Goal: Ask a question

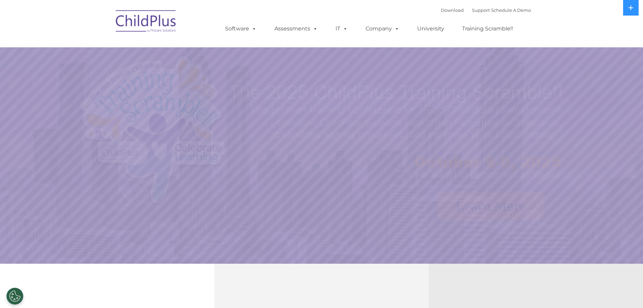
select select "MEDIUM"
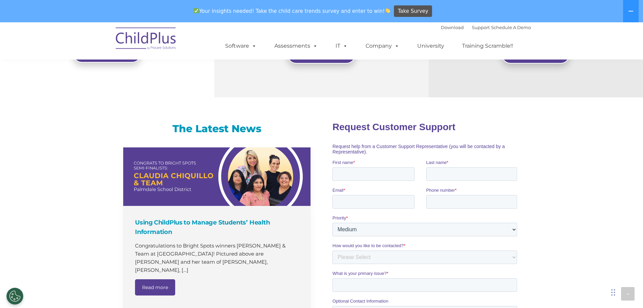
scroll to position [340, 0]
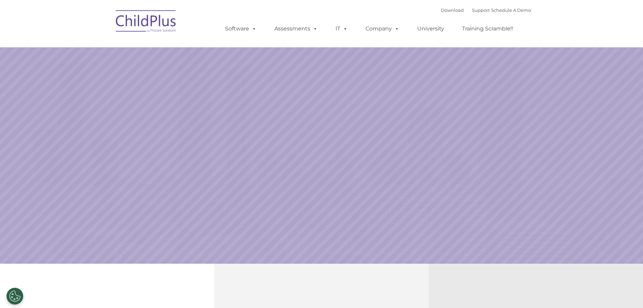
select select "MEDIUM"
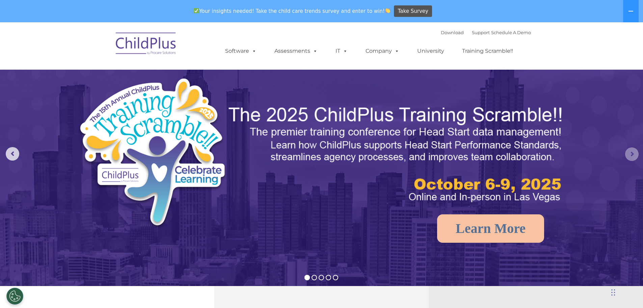
click at [631, 155] on rs-arrow at bounding box center [633, 154] width 14 height 14
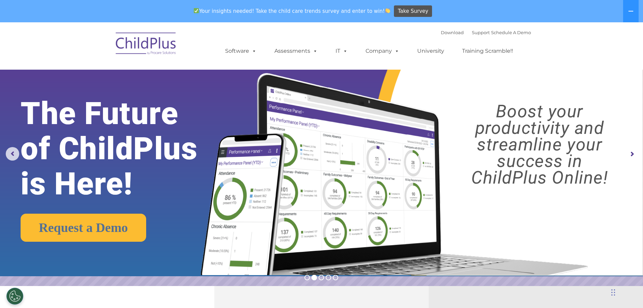
click at [631, 155] on rs-arrow at bounding box center [633, 154] width 14 height 14
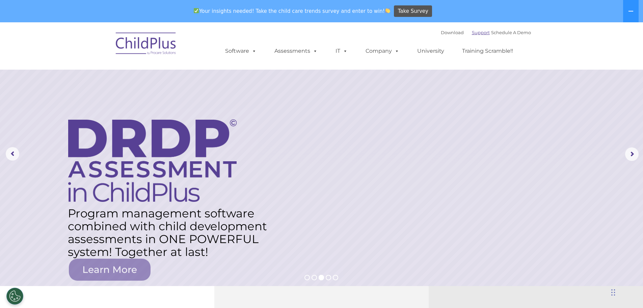
click at [472, 33] on link "Support" at bounding box center [481, 32] width 18 height 5
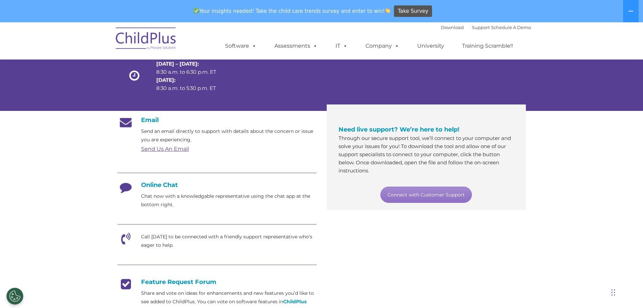
scroll to position [70, 0]
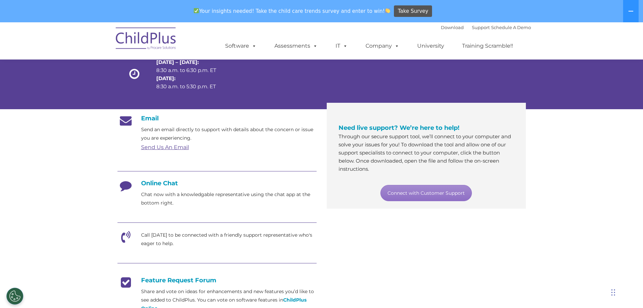
click at [151, 187] on div "Online Chat Chat now with a knowledgable representative using the chat app at t…" at bounding box center [217, 193] width 199 height 28
click at [445, 193] on link "Connect with Customer Support" at bounding box center [427, 193] width 92 height 16
click at [334, 222] on div "Email Send an email directly to support with details about the concern or issue…" at bounding box center [321, 244] width 419 height 271
click at [153, 196] on p "Chat now with a knowledgable representative using the chat app at the bottom ri…" at bounding box center [229, 198] width 176 height 17
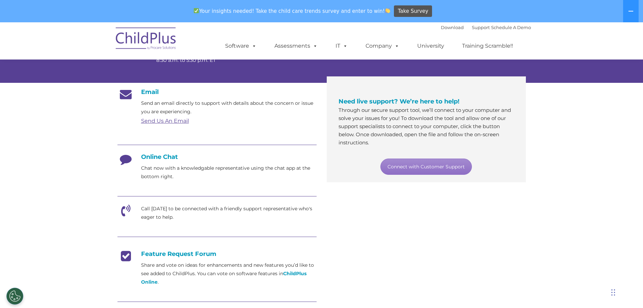
scroll to position [95, 0]
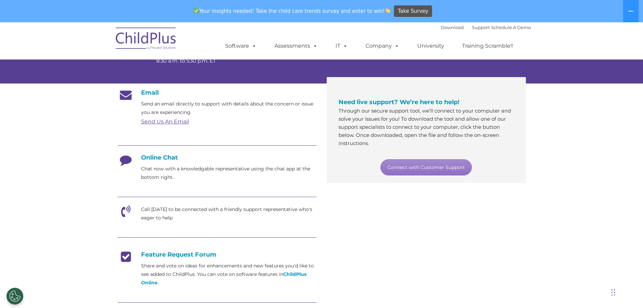
click at [161, 159] on h4 "Online Chat" at bounding box center [217, 157] width 199 height 7
click at [123, 159] on icon at bounding box center [126, 162] width 17 height 17
click at [151, 151] on div at bounding box center [217, 145] width 199 height 15
click at [151, 167] on p "Chat now with a knowledgable representative using the chat app at the bottom ri…" at bounding box center [229, 172] width 176 height 17
drag, startPoint x: 151, startPoint y: 176, endPoint x: 207, endPoint y: 166, distance: 56.6
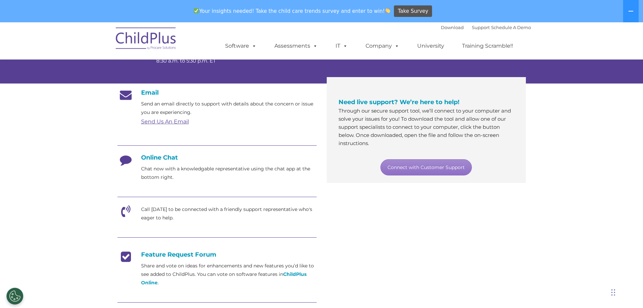
click at [156, 174] on p "Chat now with a knowledgable representative using the chat app at the bottom ri…" at bounding box center [229, 172] width 176 height 17
click at [247, 163] on div "Online Chat Chat now with a knowledgable representative using the chat app at t…" at bounding box center [217, 168] width 199 height 28
click at [299, 168] on p "Chat now with a knowledgable representative using the chat app at the bottom ri…" at bounding box center [229, 172] width 176 height 17
click at [161, 157] on h4 "Online Chat" at bounding box center [217, 157] width 199 height 7
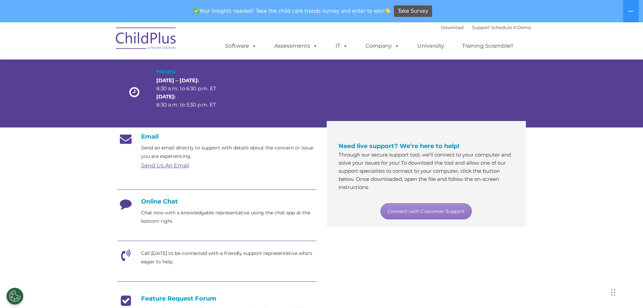
scroll to position [0, 0]
